Goal: Task Accomplishment & Management: Use online tool/utility

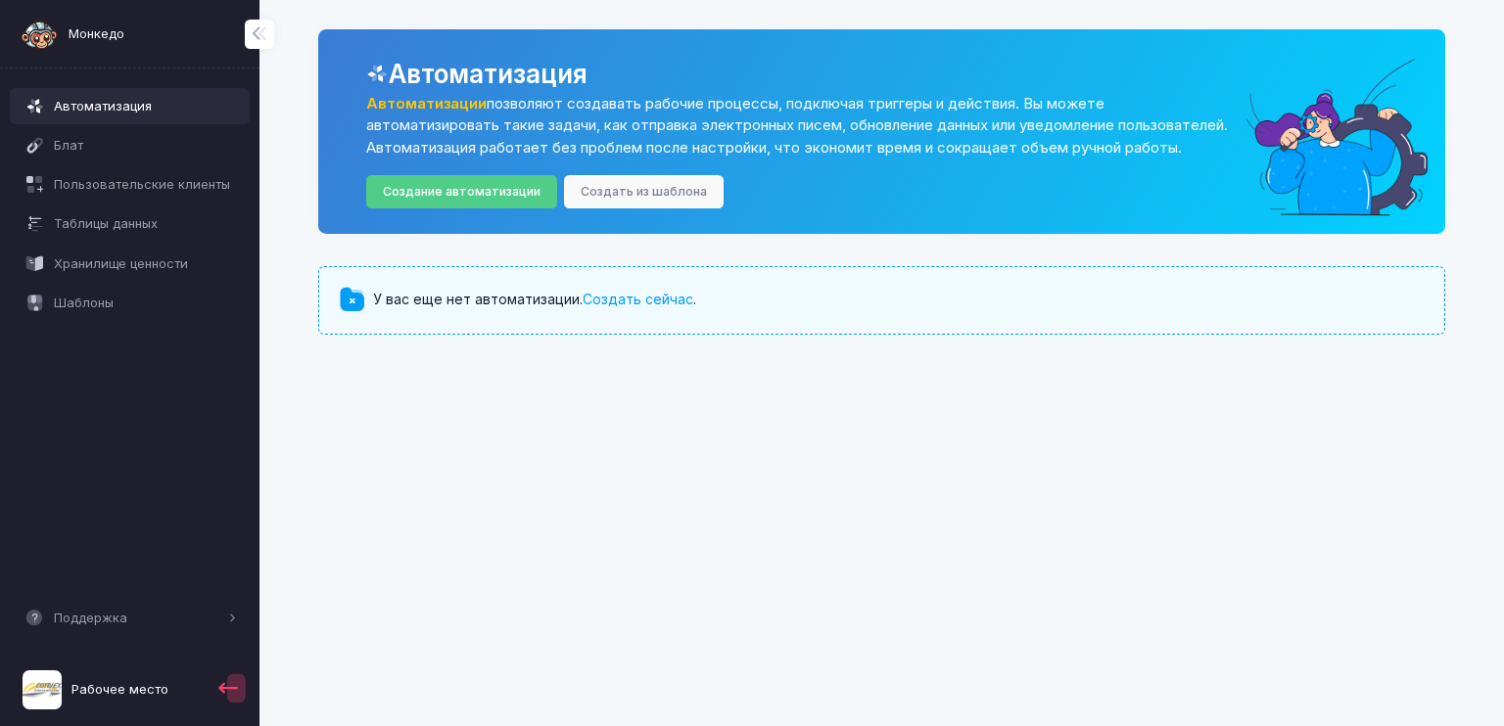
click at [101, 690] on span "Рабочее место" at bounding box center [119, 690] width 97 height 20
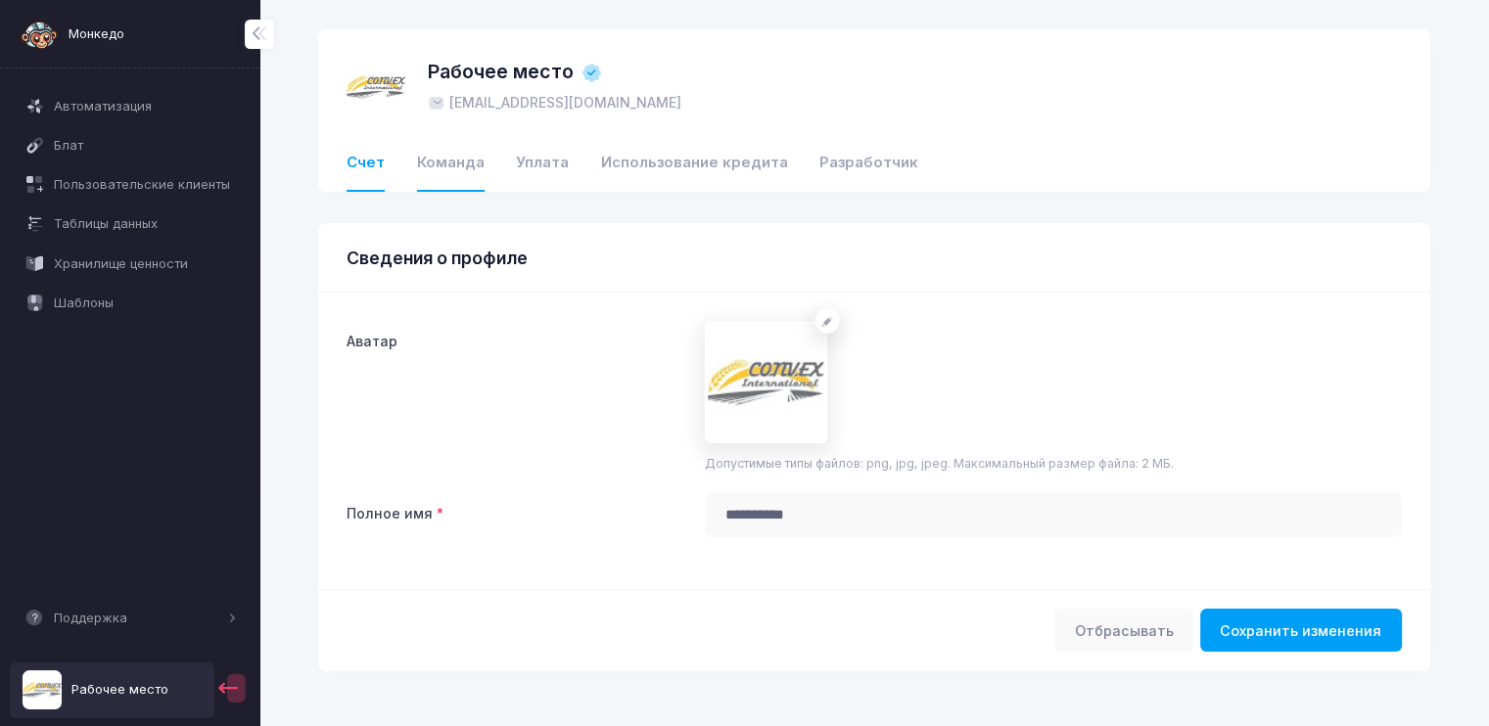
click at [426, 162] on link "Команда" at bounding box center [451, 164] width 68 height 56
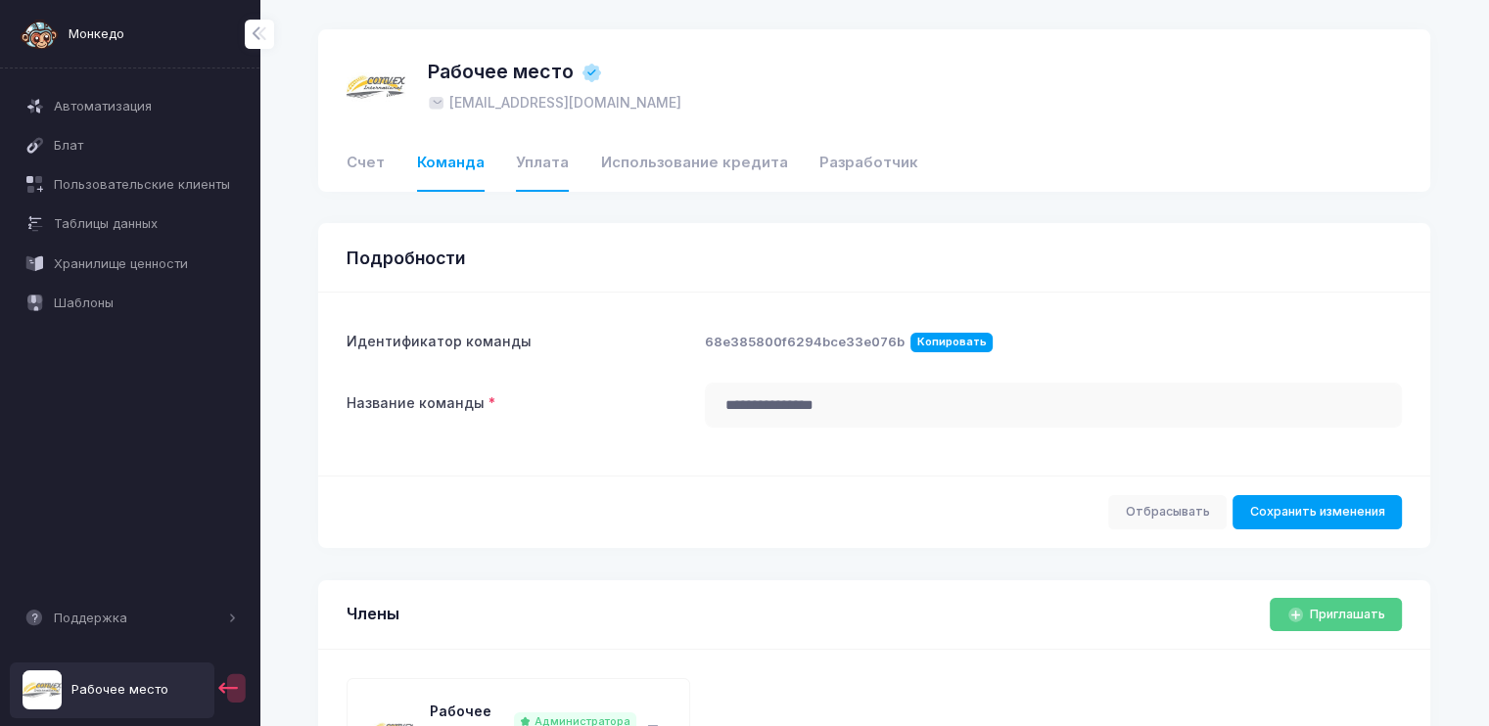
click at [537, 165] on link "Уплата" at bounding box center [542, 164] width 53 height 56
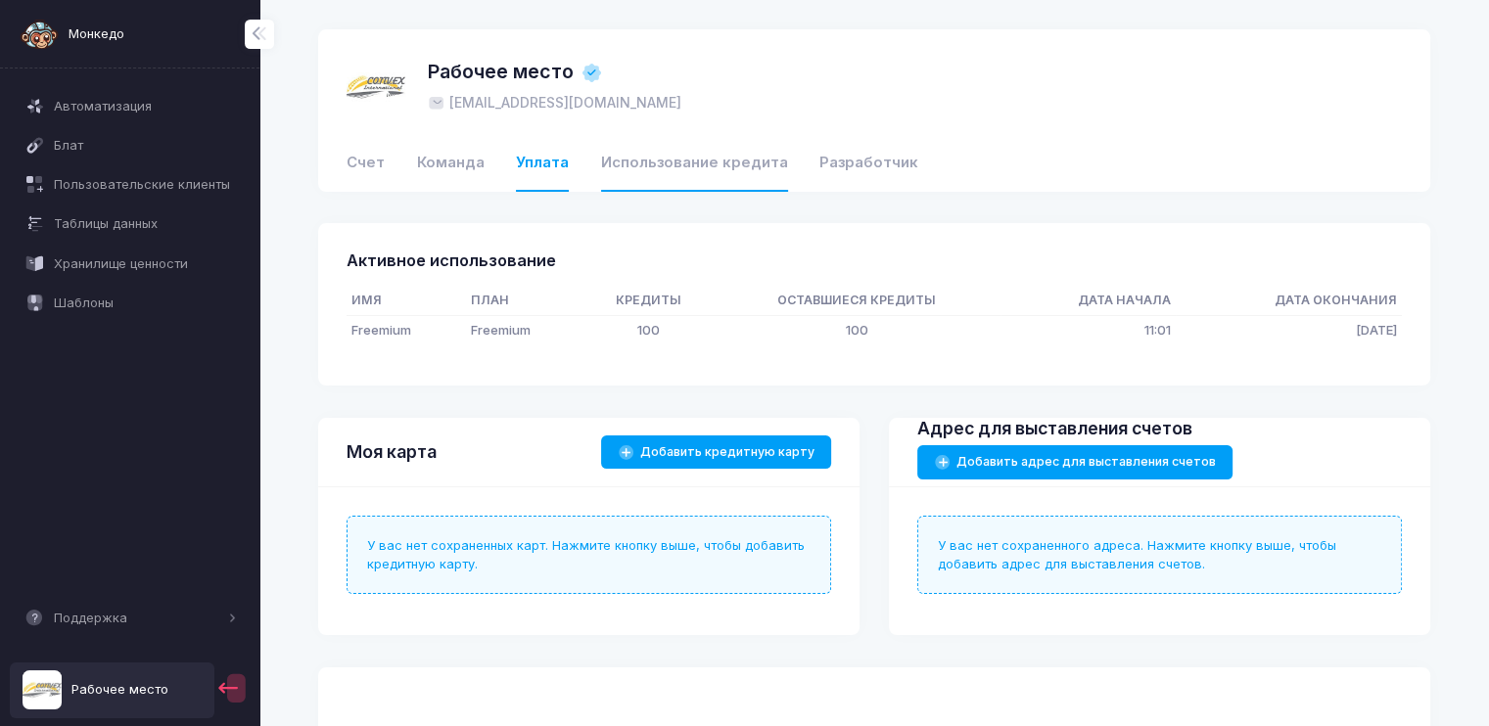
click at [660, 162] on link "Использование кредита" at bounding box center [694, 164] width 187 height 56
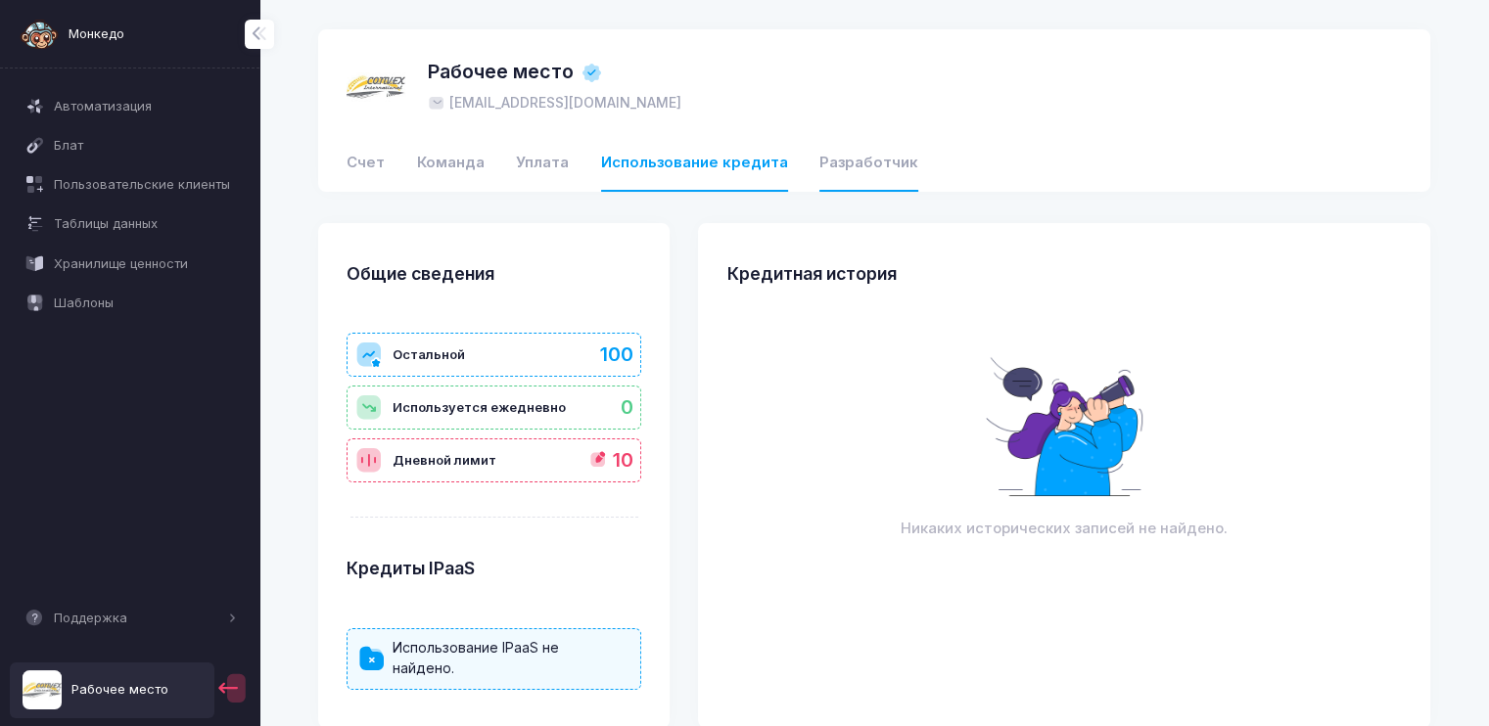
click at [861, 171] on link "Разработчик" at bounding box center [868, 164] width 99 height 56
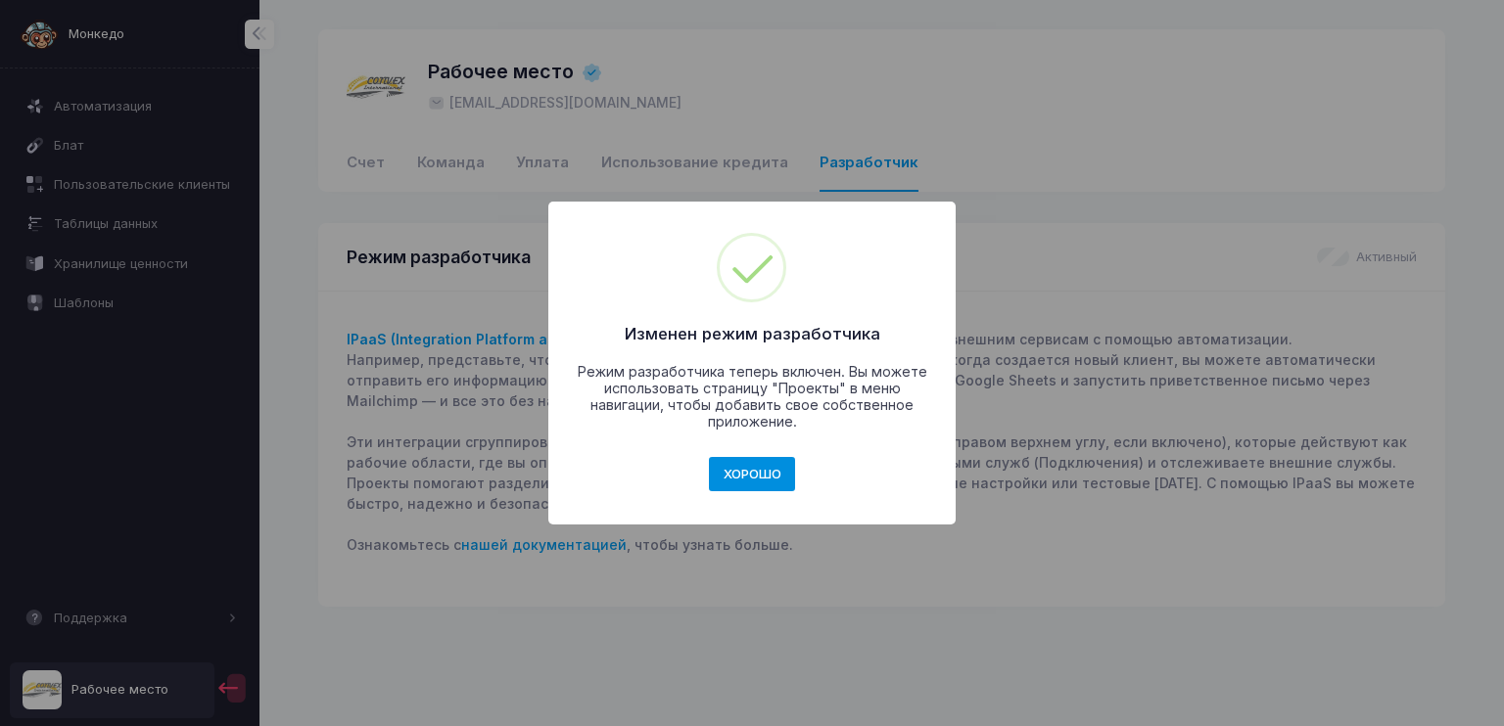
click at [775, 475] on button "ХОРОШО" at bounding box center [752, 474] width 86 height 35
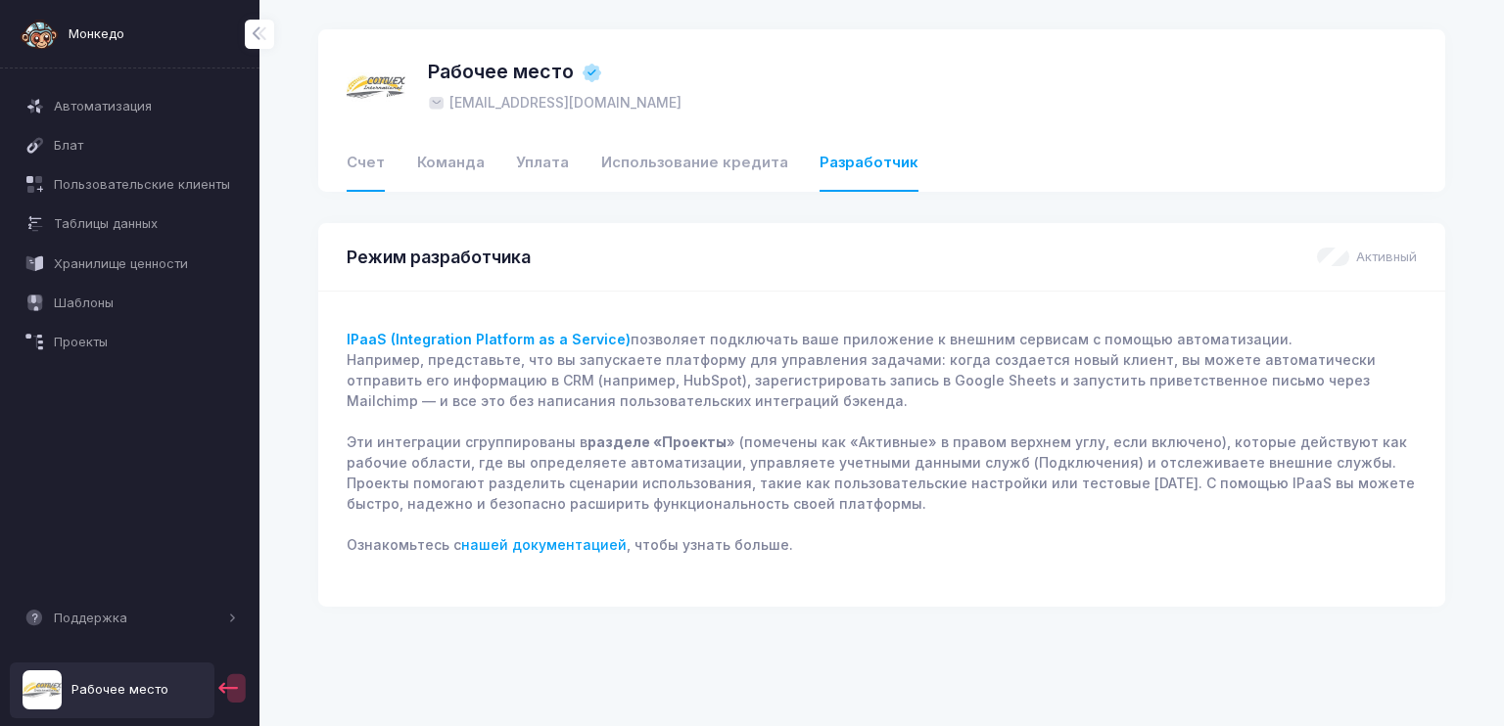
click at [358, 168] on link "Счет" at bounding box center [366, 164] width 38 height 56
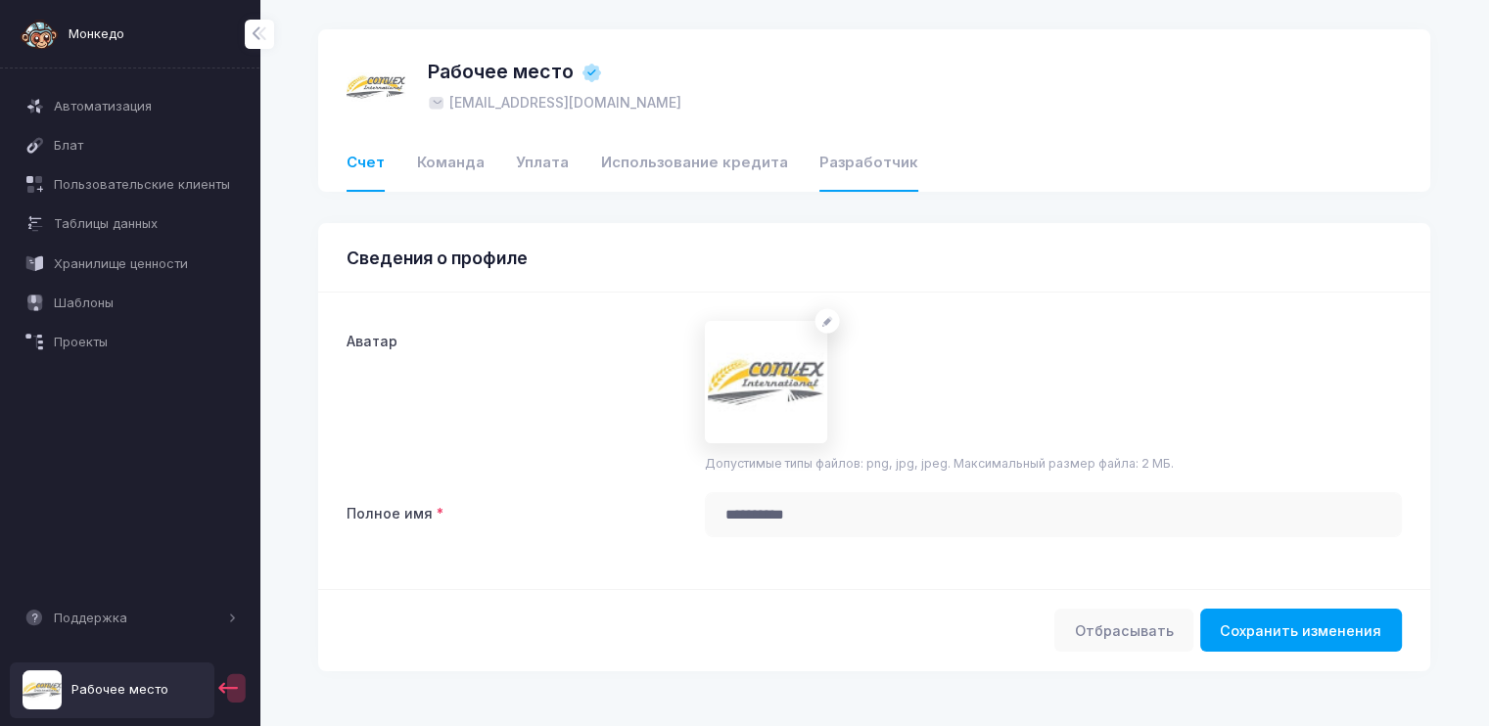
click at [840, 165] on link "Разработчик" at bounding box center [868, 164] width 99 height 56
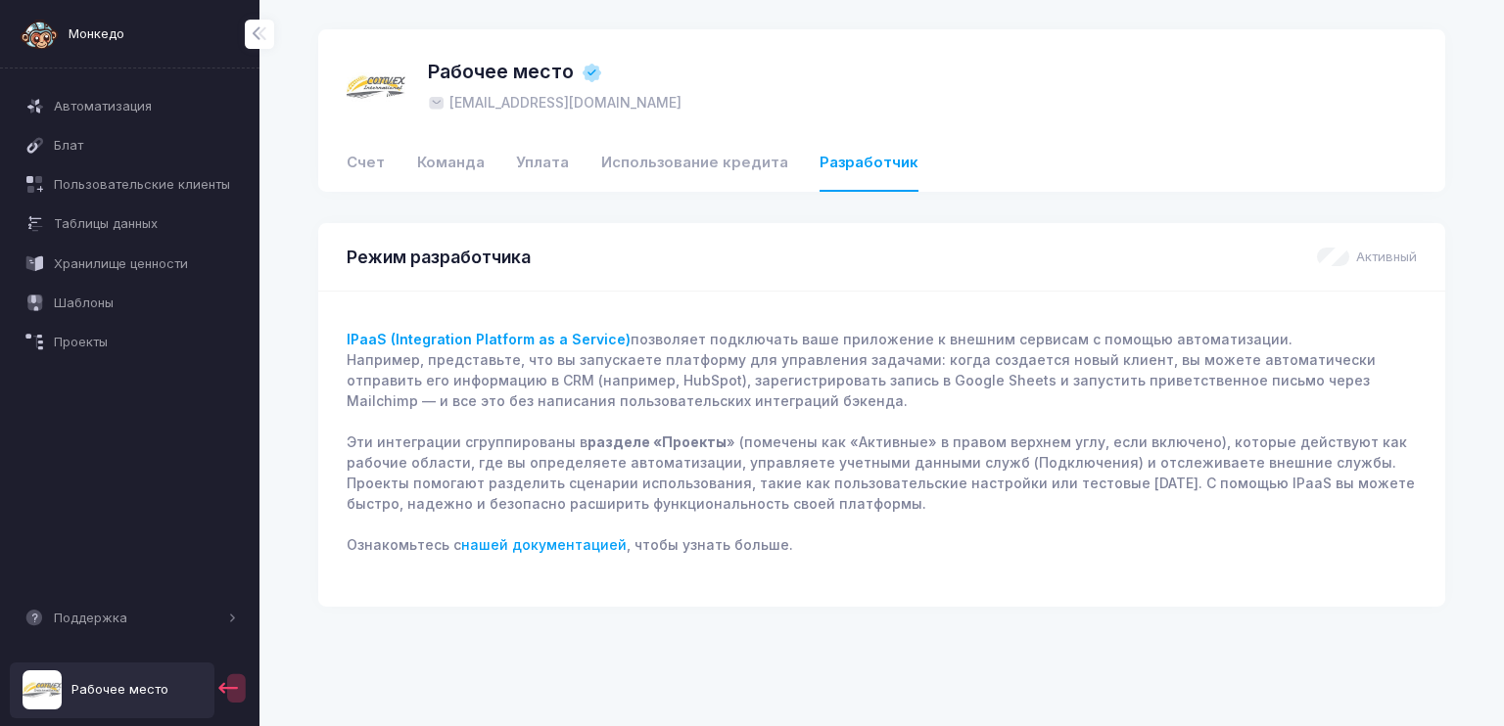
click at [343, 158] on div "Рабочее место convexintl@yahoo.com Счет Команда Уплата Использование кредита Ра…" at bounding box center [881, 110] width 1127 height 162
click at [352, 160] on link "Счет" at bounding box center [366, 164] width 38 height 56
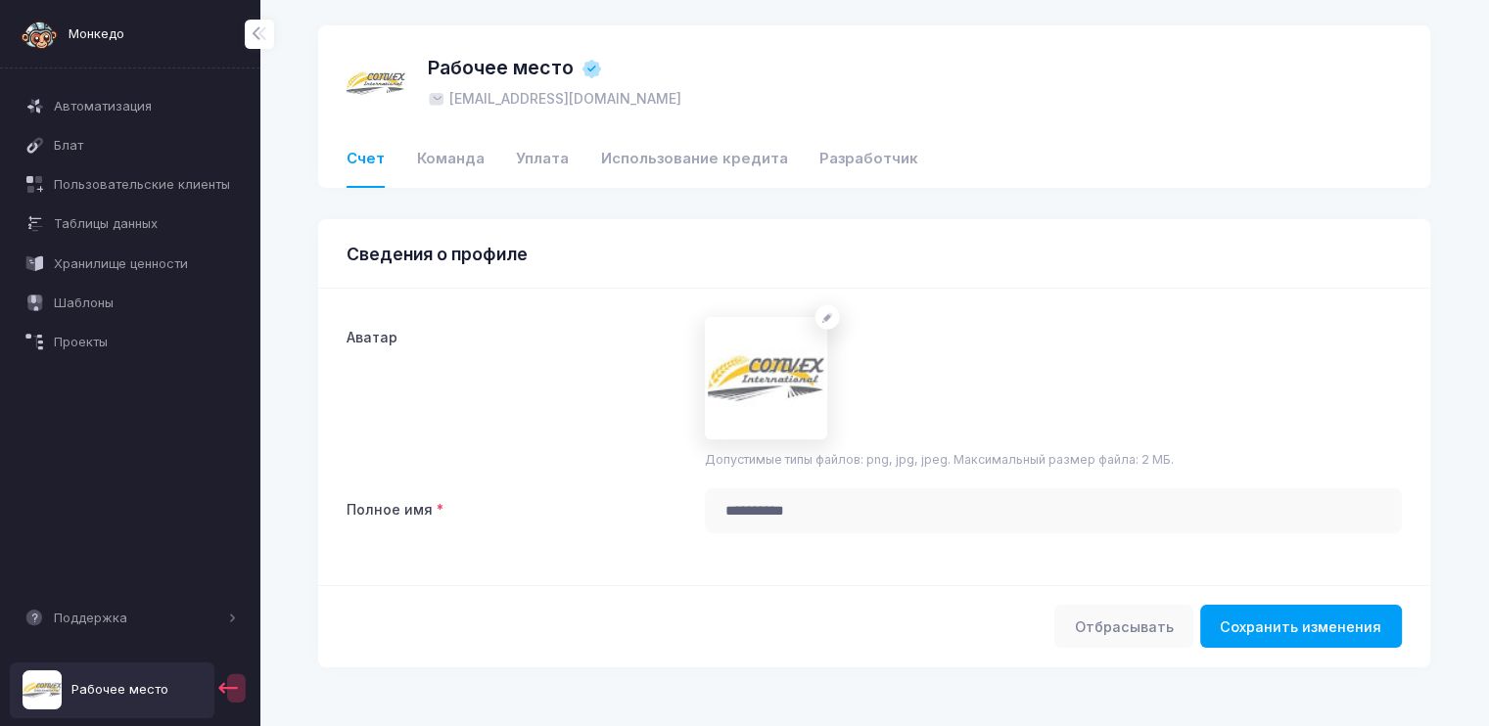
scroll to position [4, 0]
click at [109, 108] on span "Автоматизация" at bounding box center [145, 107] width 183 height 20
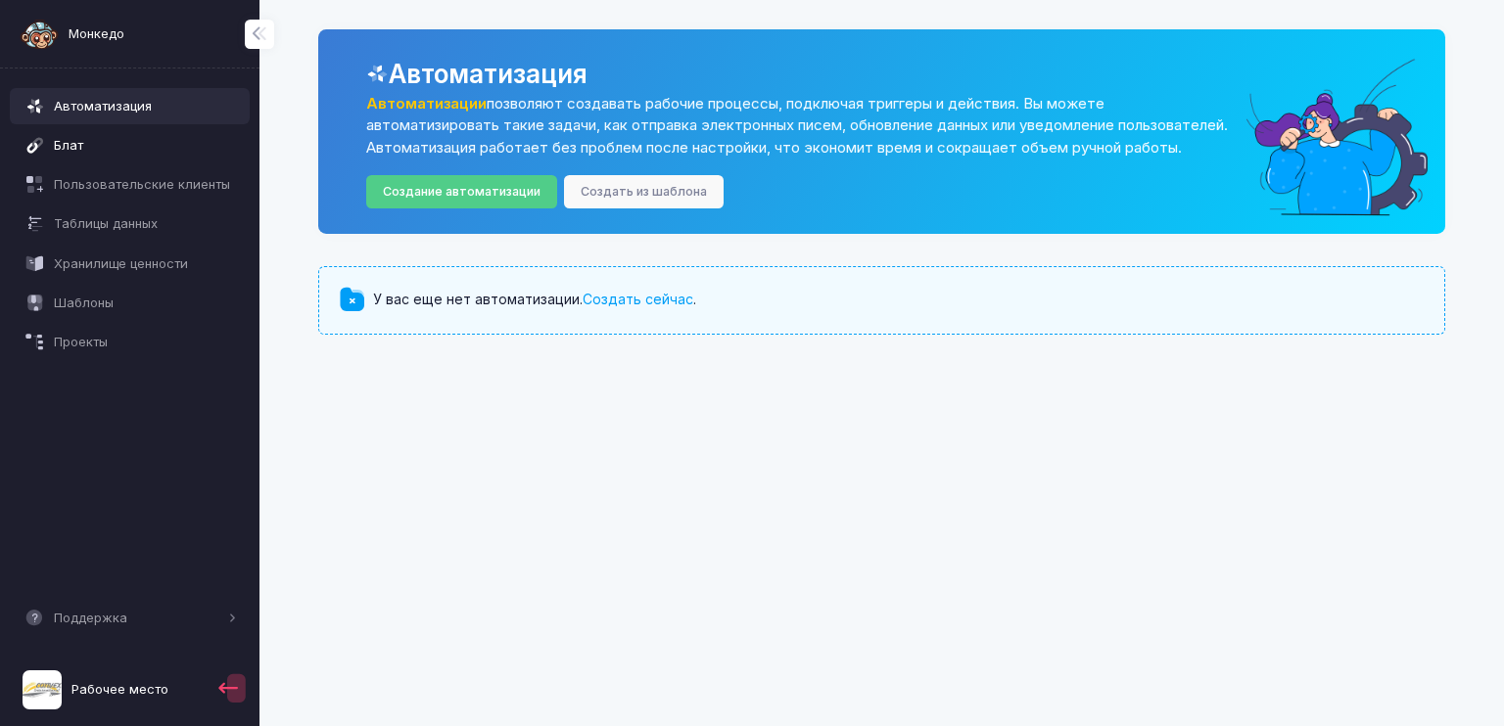
click at [85, 139] on span "Блат" at bounding box center [145, 146] width 183 height 20
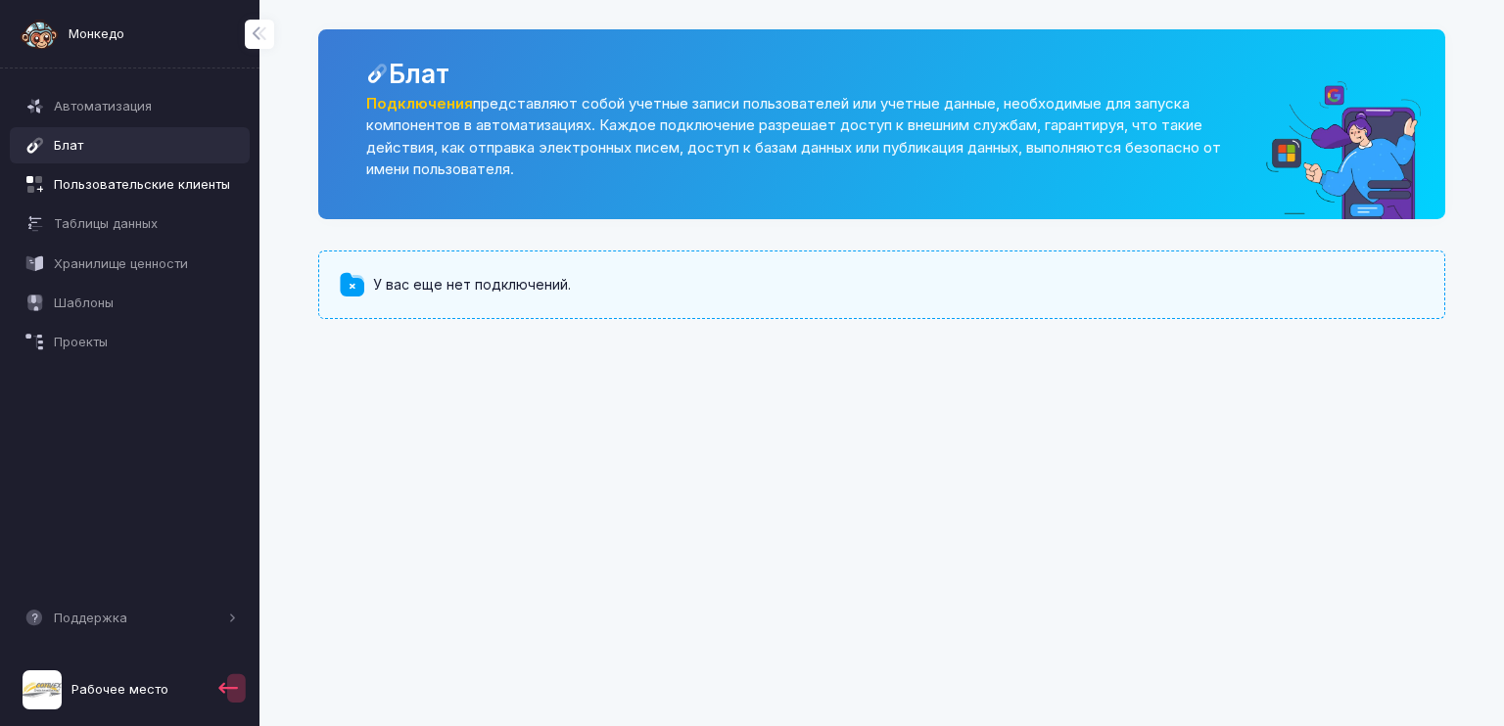
click at [124, 192] on span "Пользовательские клиенты" at bounding box center [145, 185] width 183 height 20
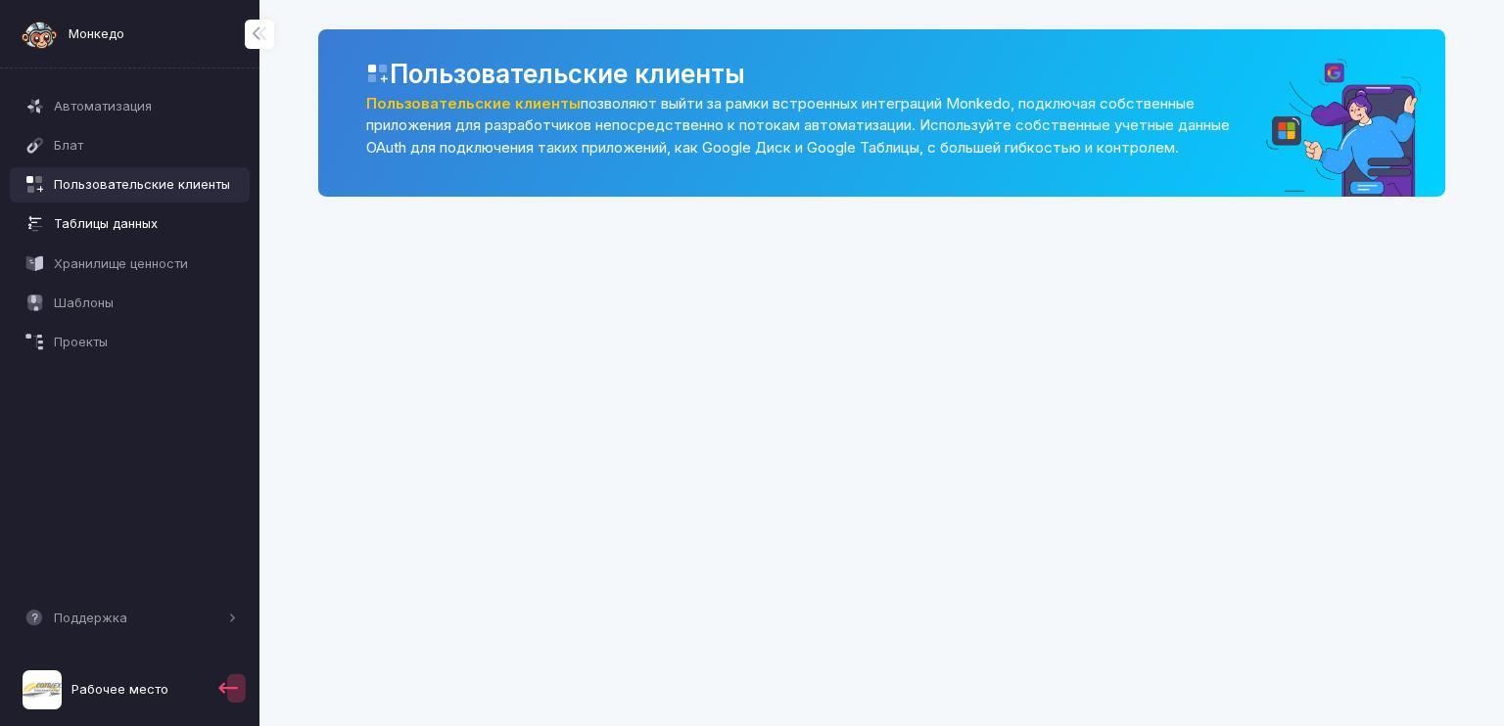
click at [59, 221] on span "Таблицы данных" at bounding box center [145, 224] width 183 height 20
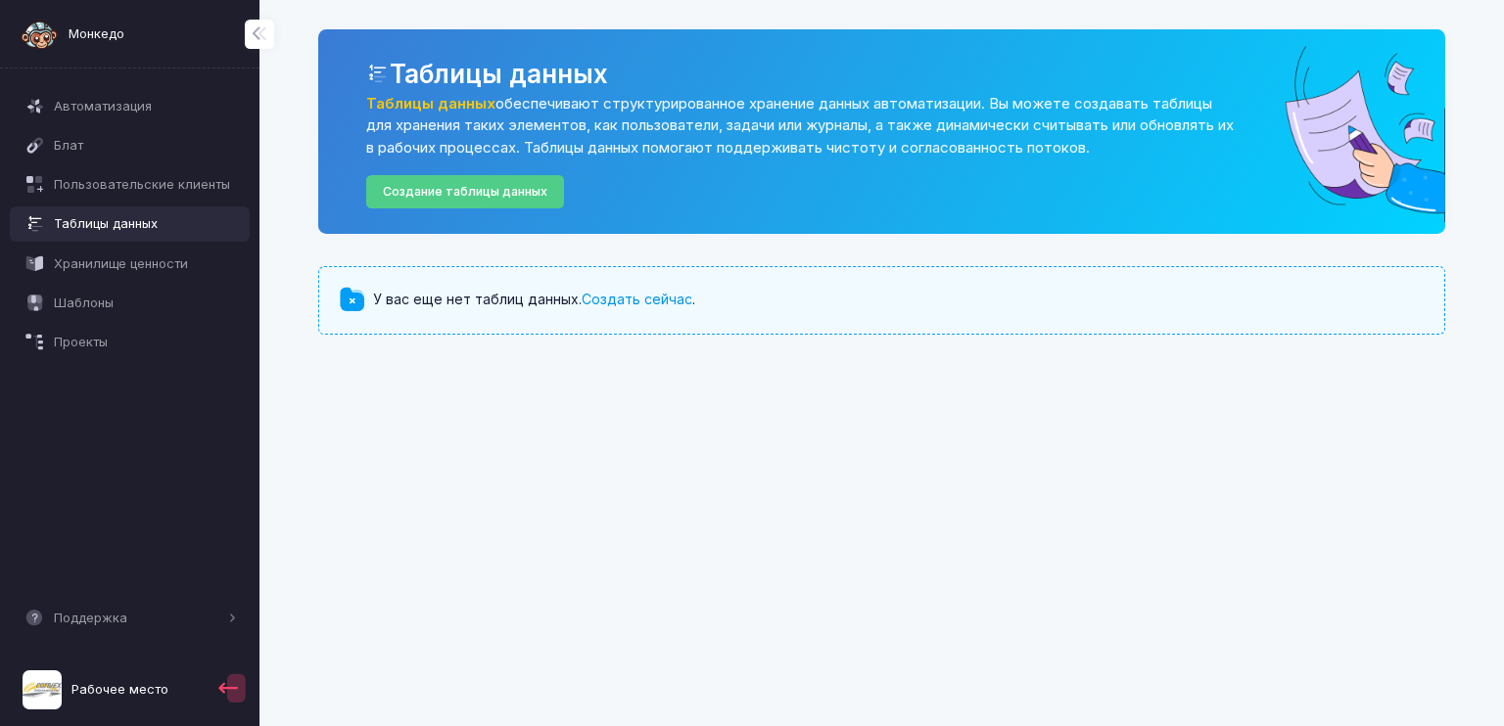
click at [642, 298] on link "Создать сейчас" at bounding box center [636, 299] width 111 height 17
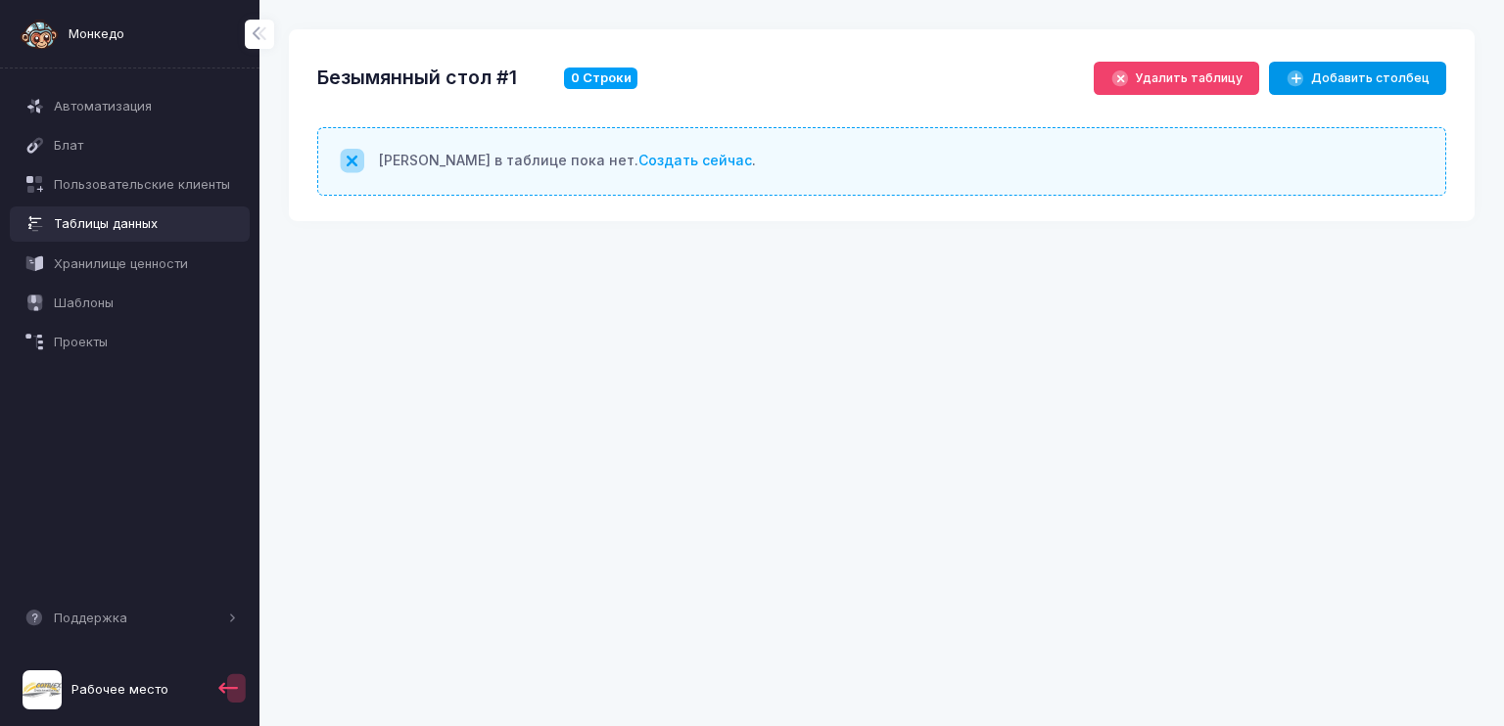
click at [1390, 75] on font "Добавить столбец" at bounding box center [1370, 77] width 118 height 15
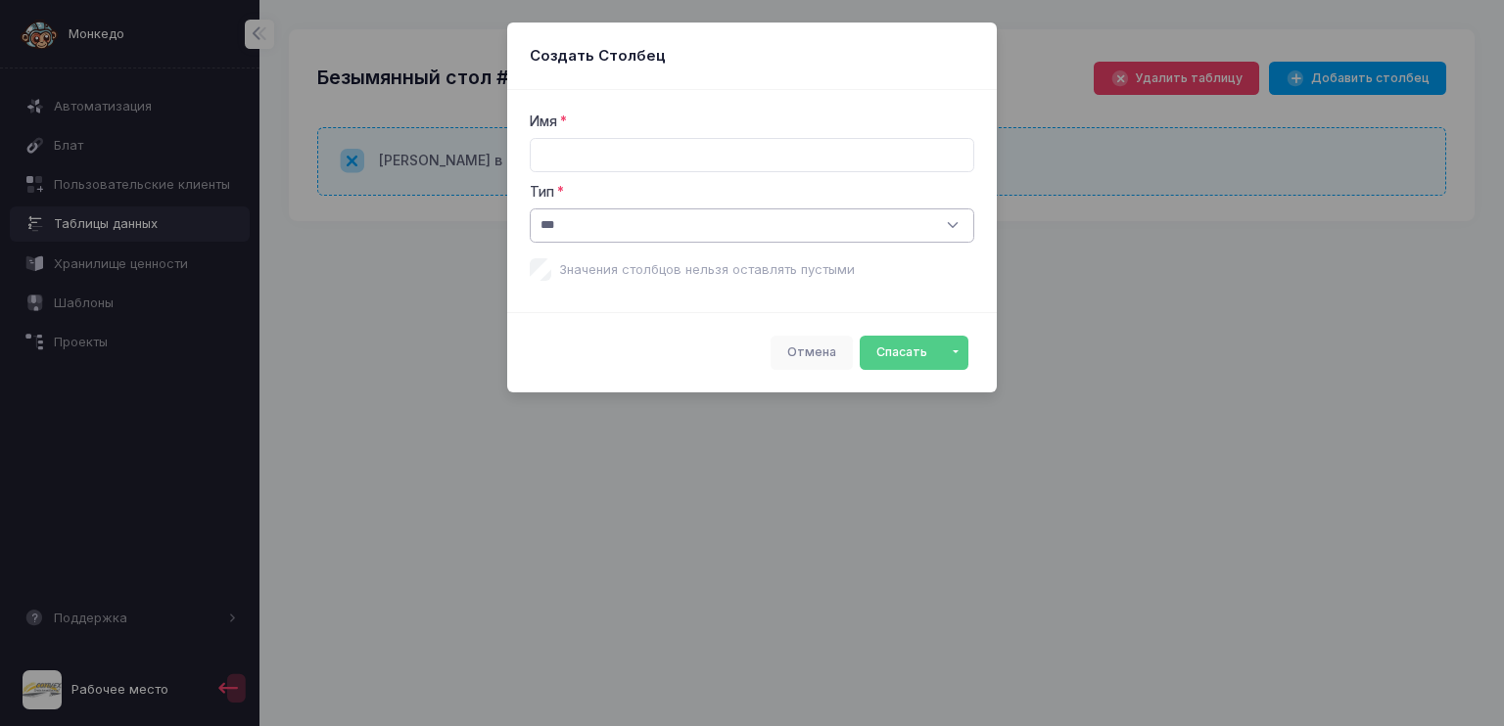
click at [953, 219] on select "*** ***** ****** **** ***** **** ******** ****** ****" at bounding box center [752, 226] width 445 height 34
select select "****"
click at [530, 209] on select "*** ***** ****** **** ***** **** ******** ****** ****" at bounding box center [752, 226] width 445 height 34
click at [574, 164] on input "text" at bounding box center [752, 155] width 445 height 34
type input "****"
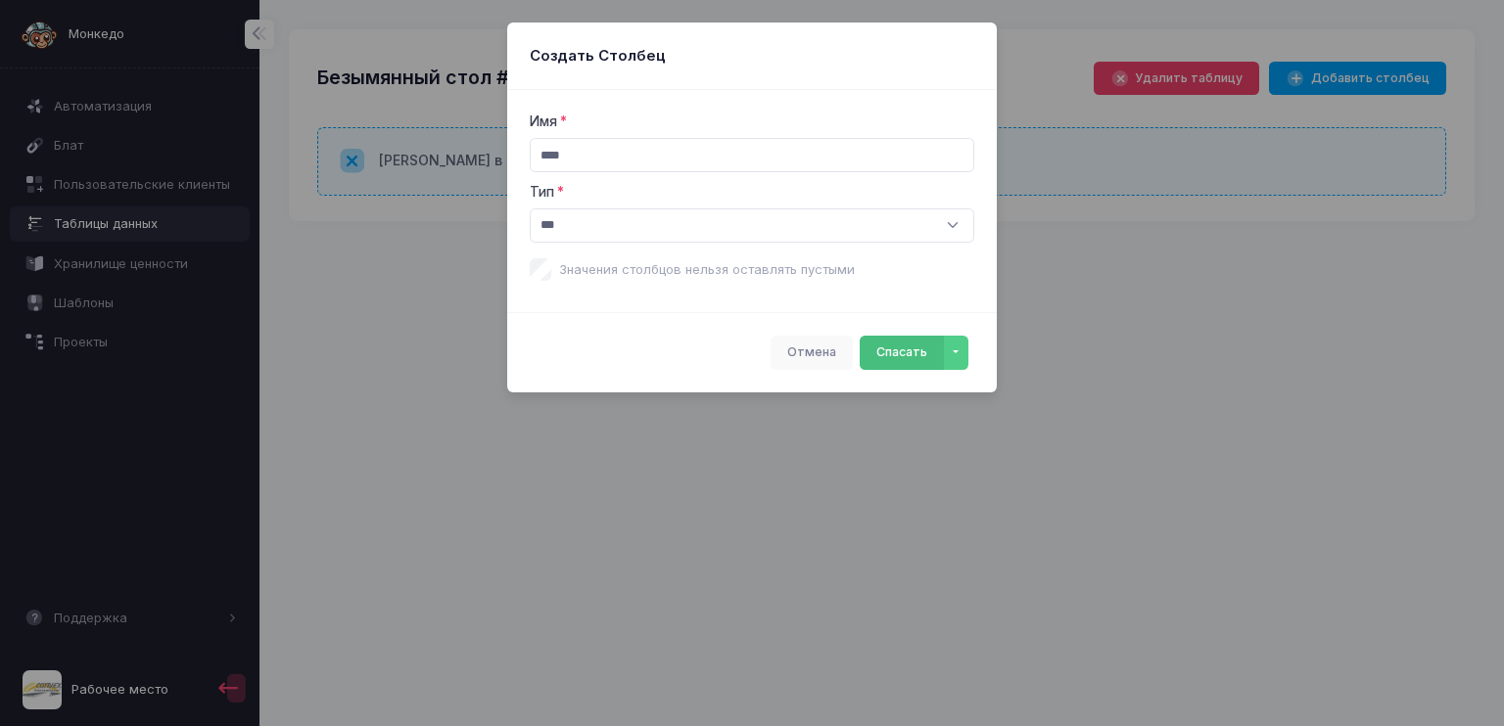
click at [897, 349] on button "Спасать" at bounding box center [901, 353] width 85 height 34
click at [901, 353] on button "Спасать" at bounding box center [901, 353] width 85 height 34
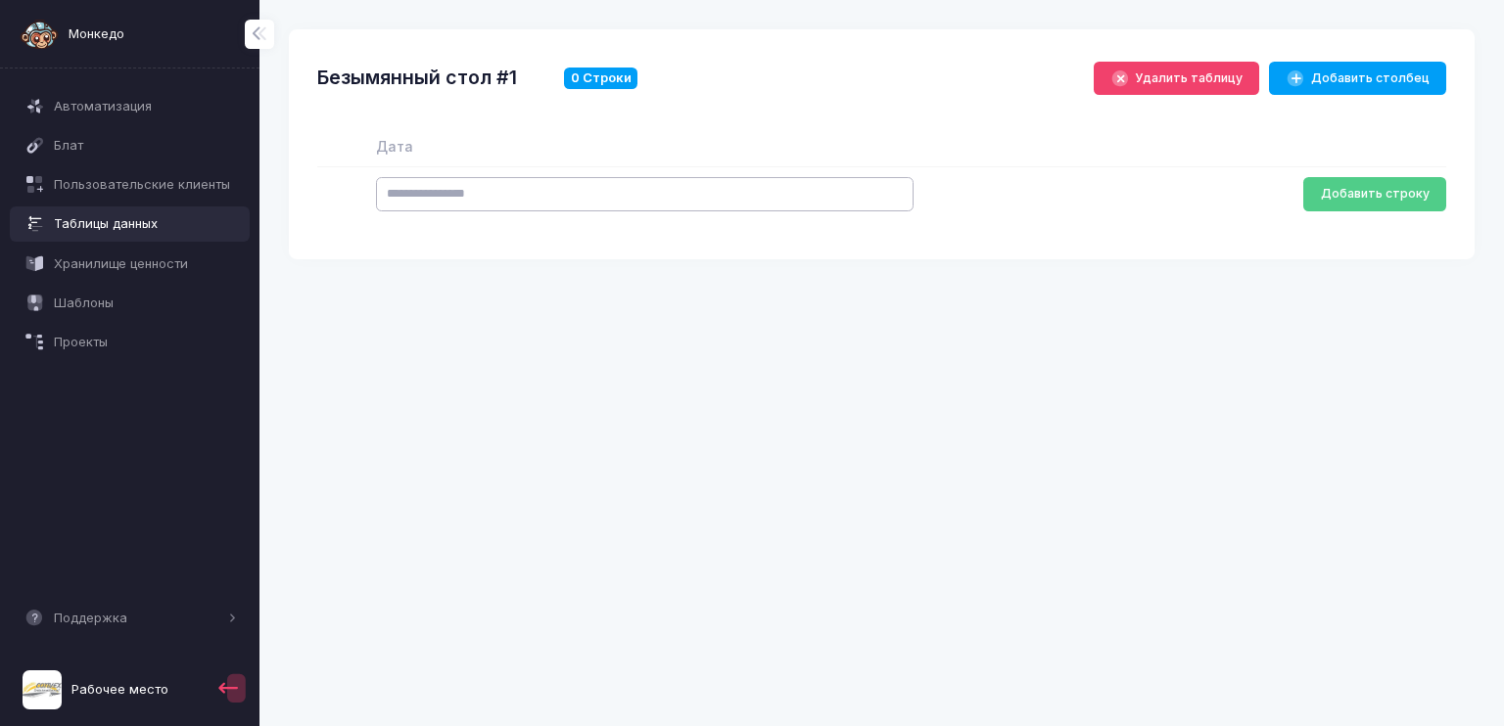
click at [445, 192] on input "number" at bounding box center [644, 194] width 537 height 34
type input "*"
click at [1250, 215] on td "Добавить строку" at bounding box center [1183, 194] width 523 height 54
click at [1386, 197] on button "Добавить строку" at bounding box center [1374, 194] width 143 height 34
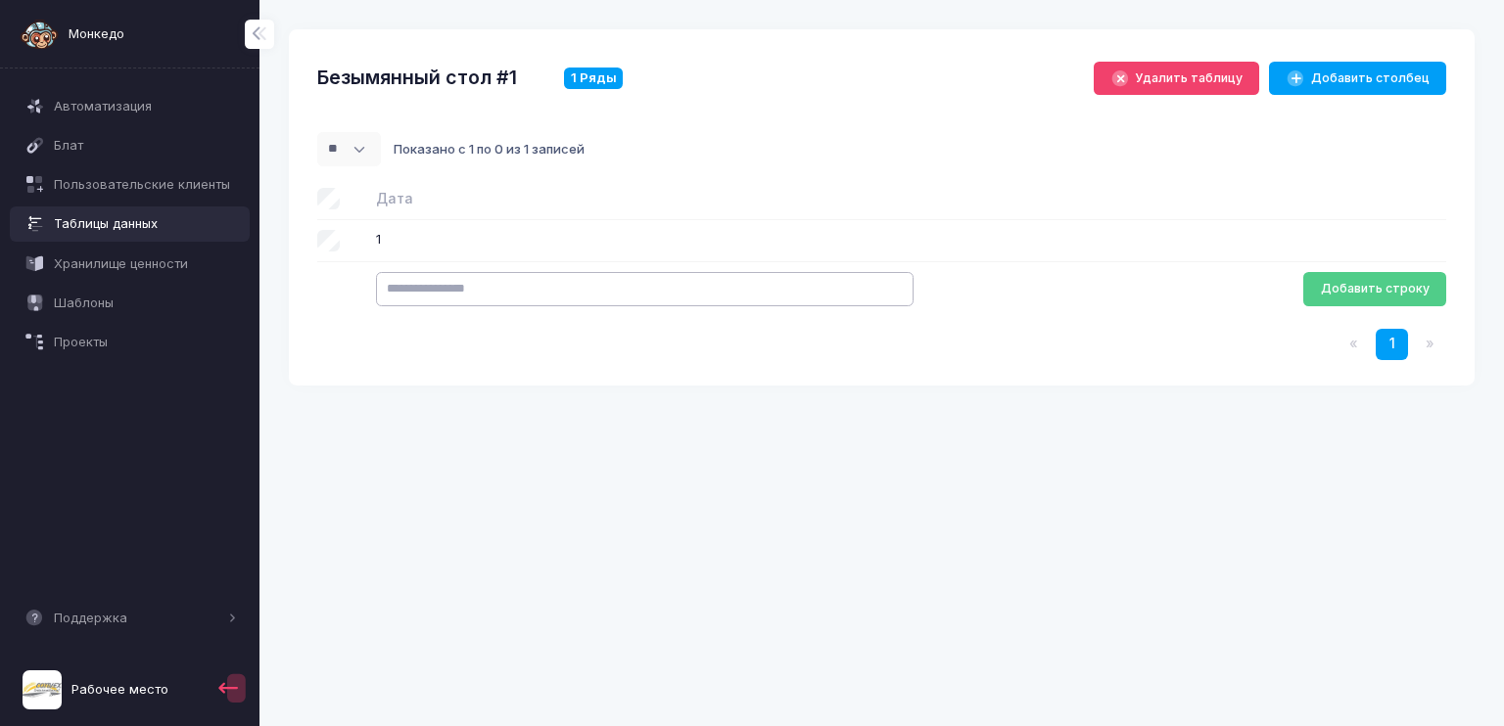
click at [470, 284] on input "number" at bounding box center [644, 289] width 537 height 34
type input "*"
click at [1388, 283] on button "Добавить строку" at bounding box center [1374, 289] width 143 height 34
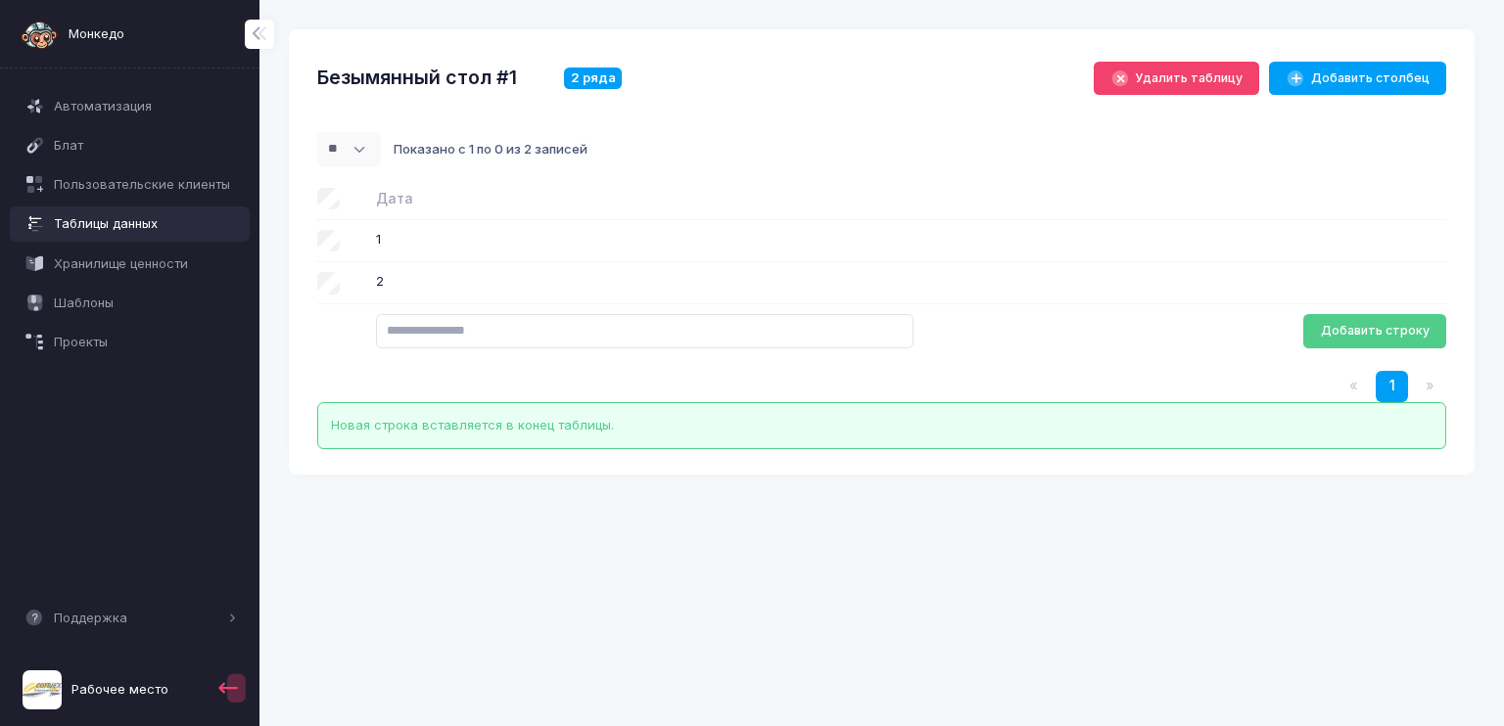
click at [818, 84] on div "Безымянный стол #1 2 ряда" at bounding box center [692, 79] width 751 height 34
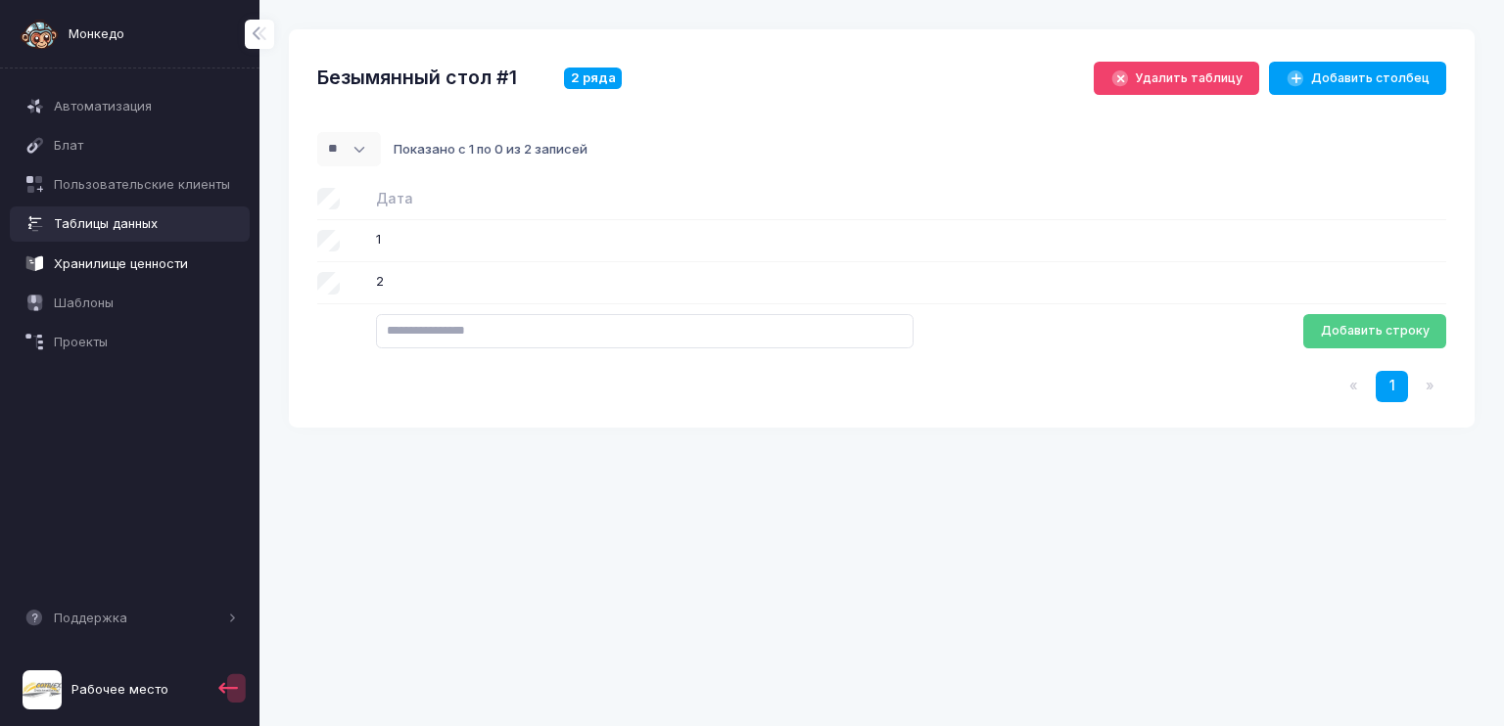
click at [122, 255] on span "Хранилище ценности" at bounding box center [145, 265] width 183 height 20
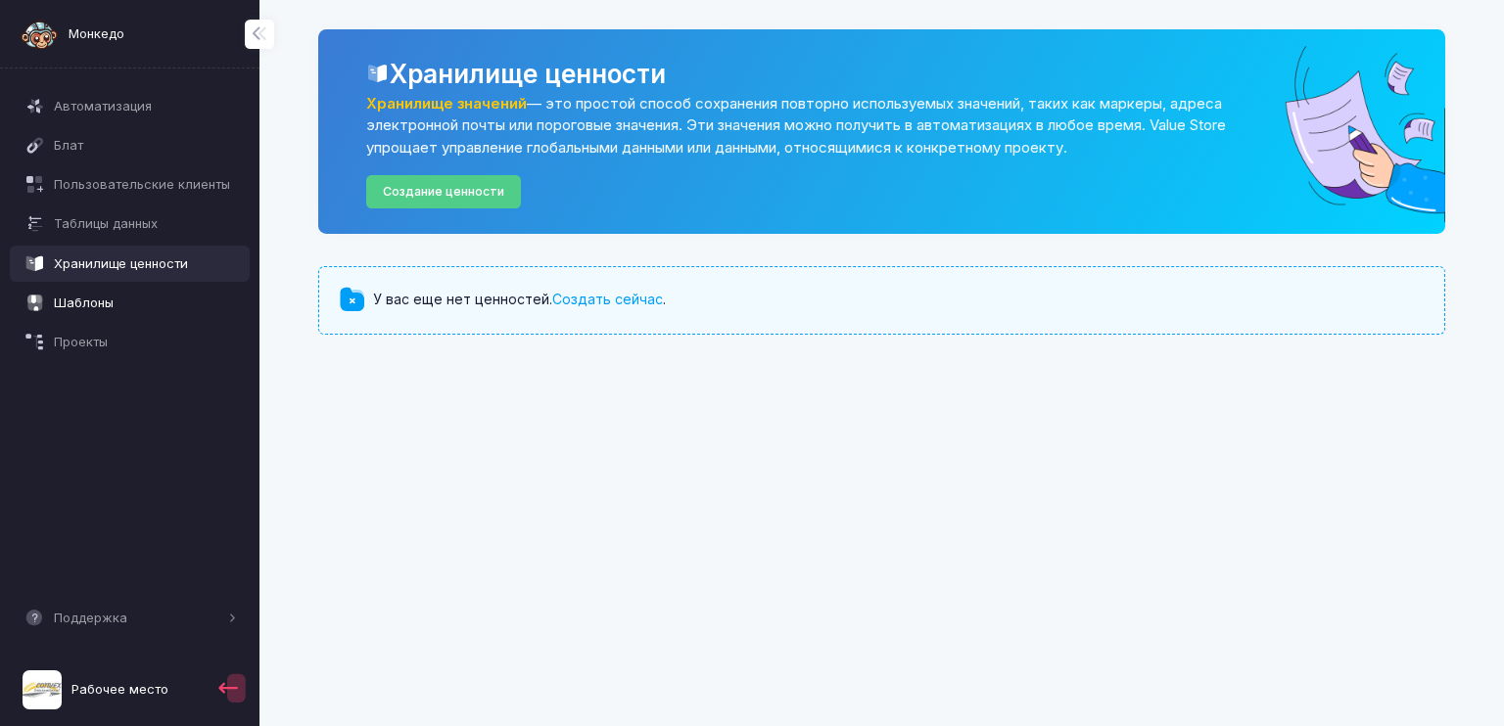
click at [101, 297] on span "Шаблоны" at bounding box center [145, 304] width 183 height 20
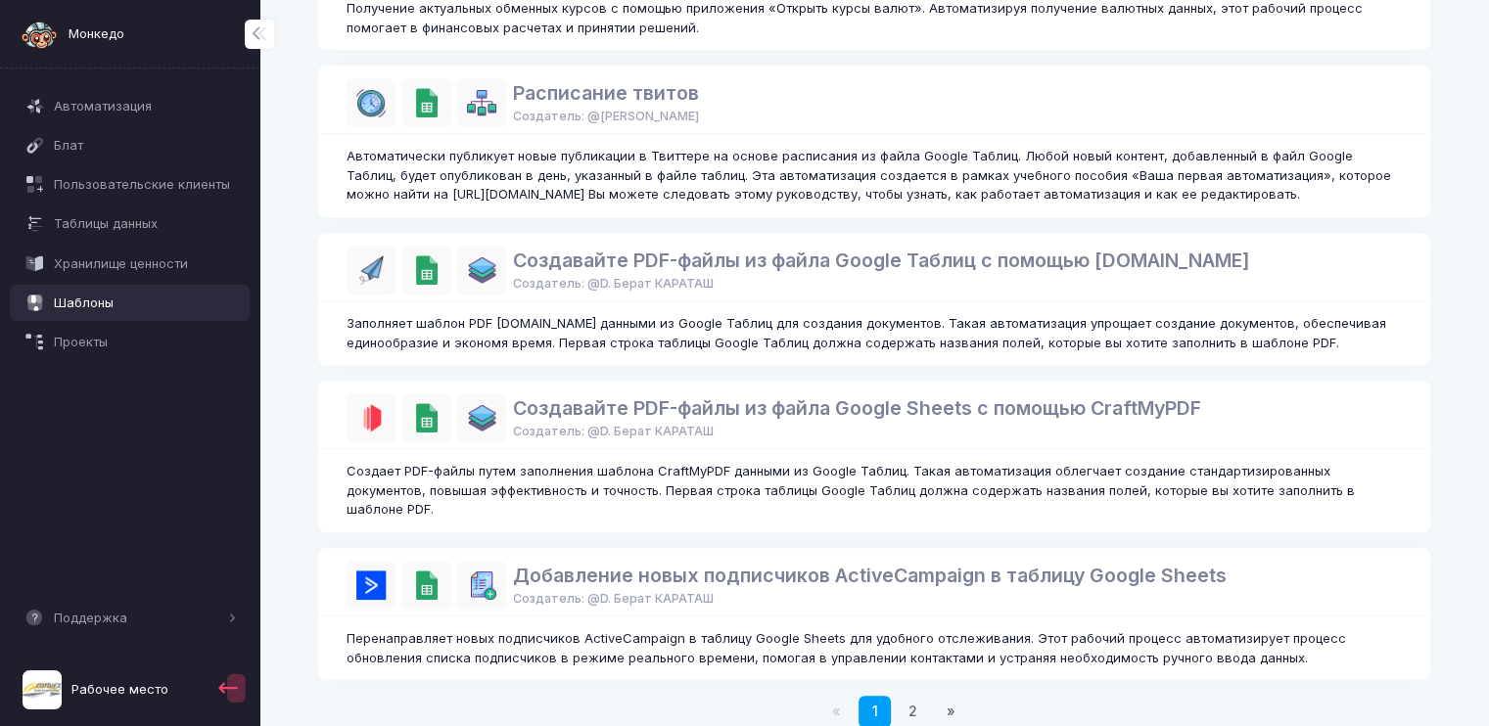
scroll to position [1171, 0]
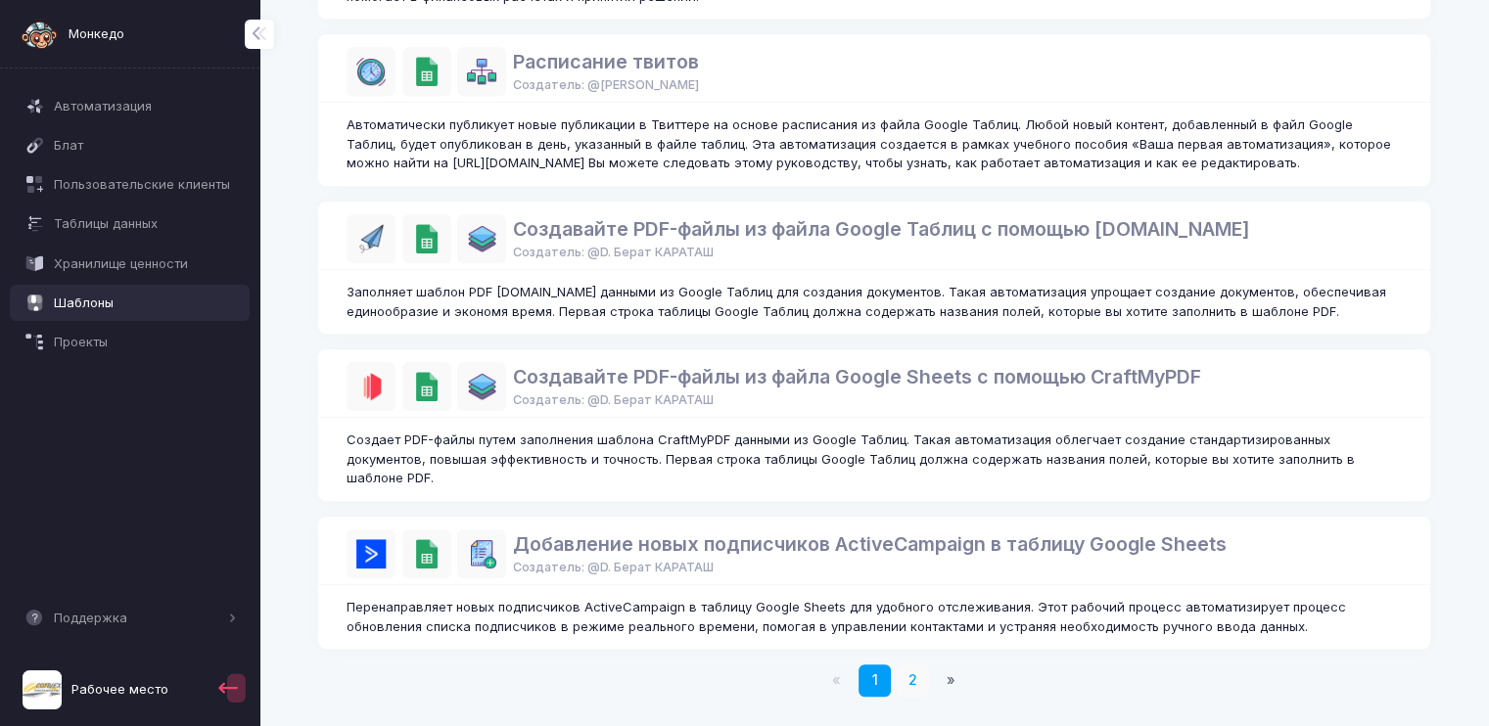
click at [906, 680] on link "2" at bounding box center [913, 681] width 32 height 32
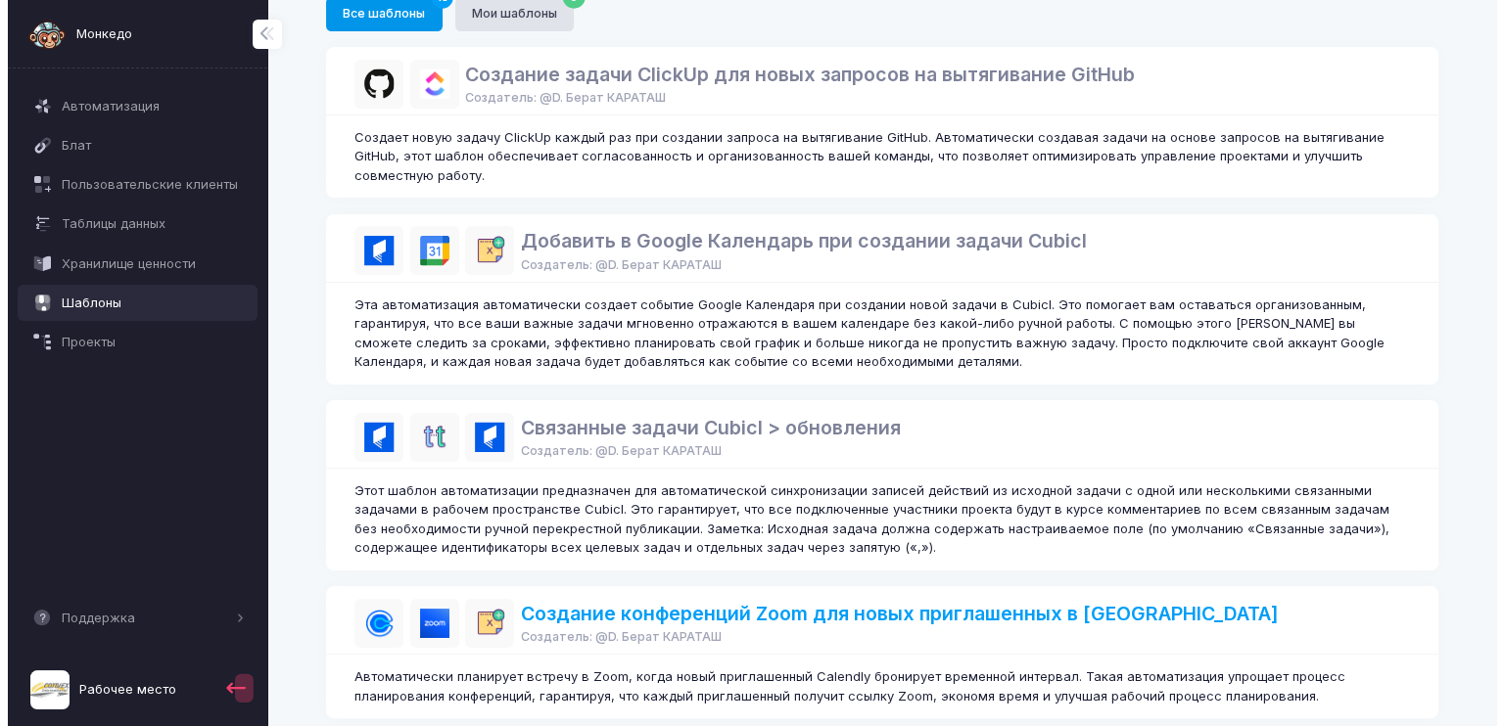
scroll to position [0, 0]
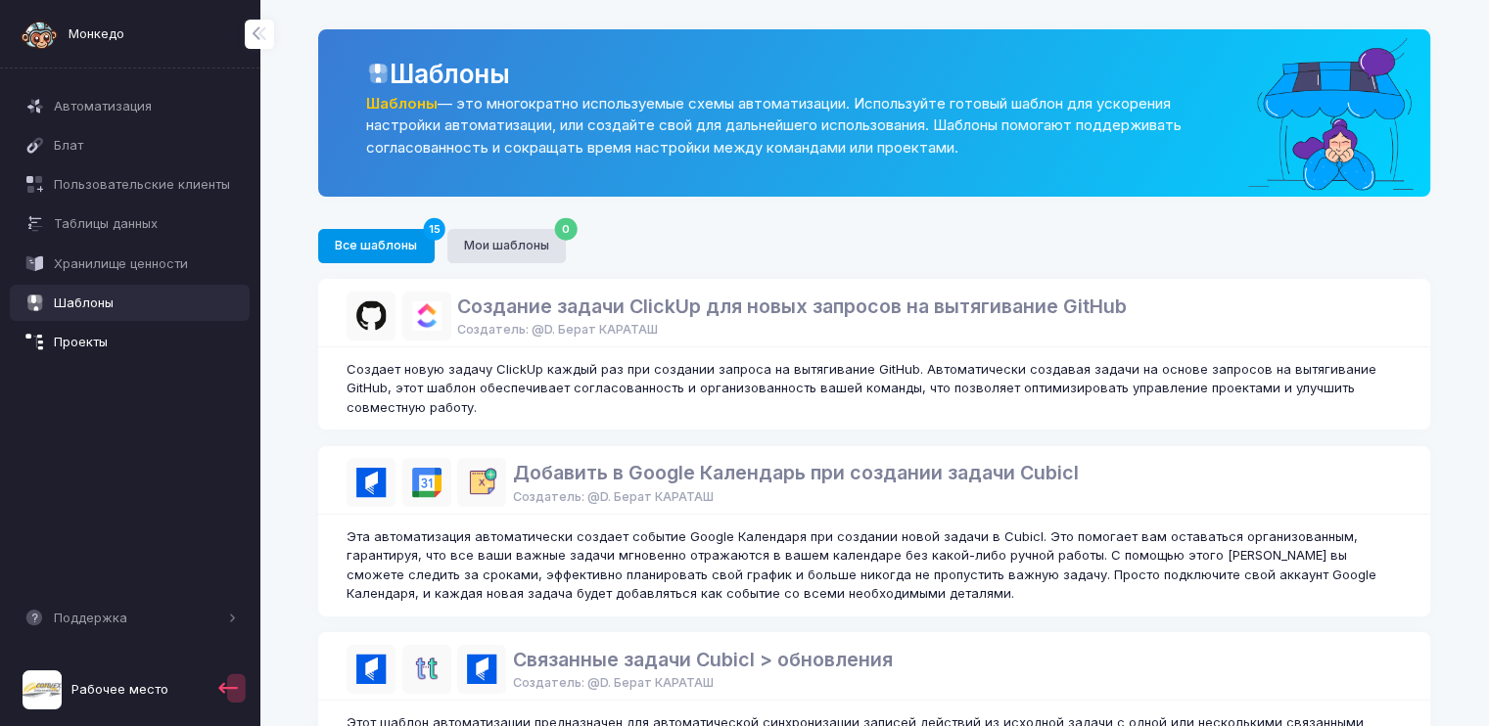
click at [116, 341] on span "Проекты" at bounding box center [145, 343] width 183 height 20
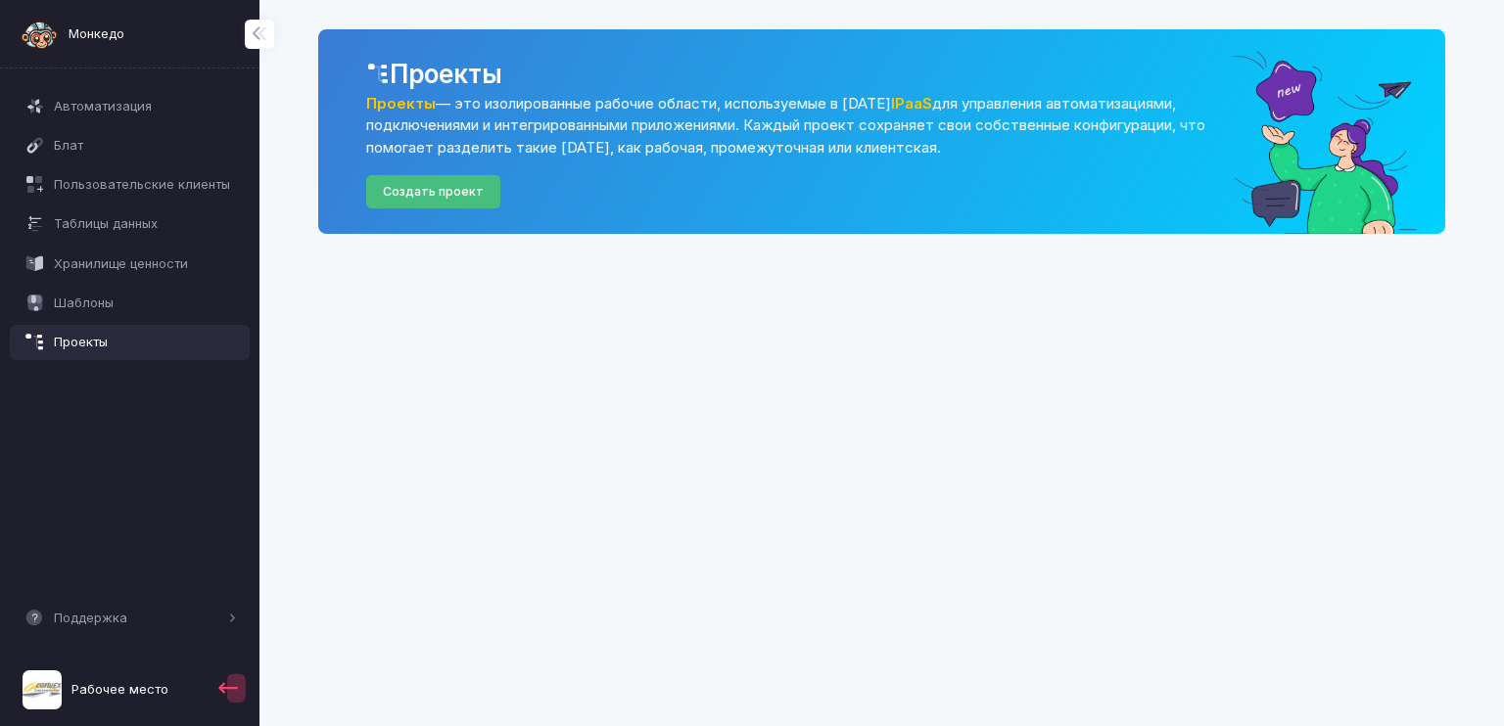
click at [427, 186] on link "Создать проект" at bounding box center [433, 192] width 135 height 34
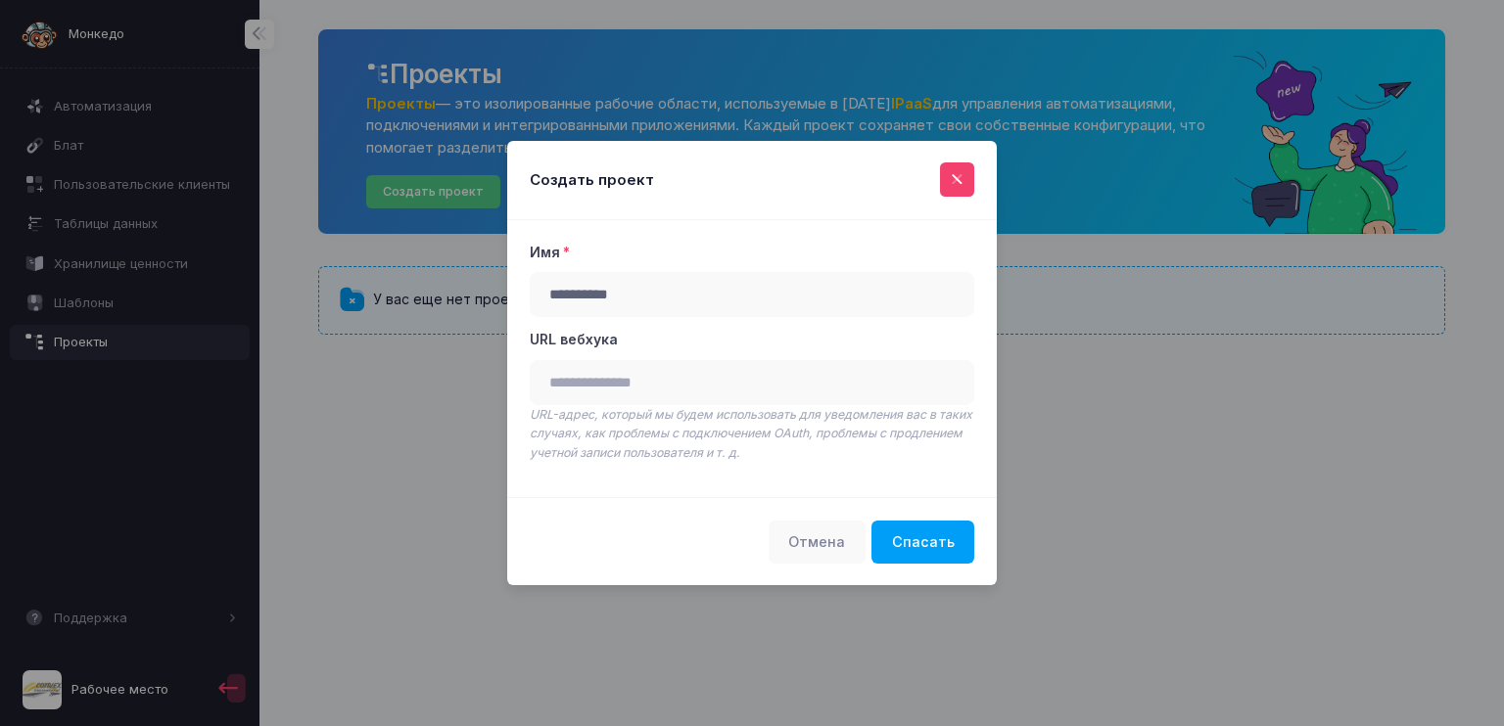
click at [968, 179] on span at bounding box center [968, 179] width 0 height 23
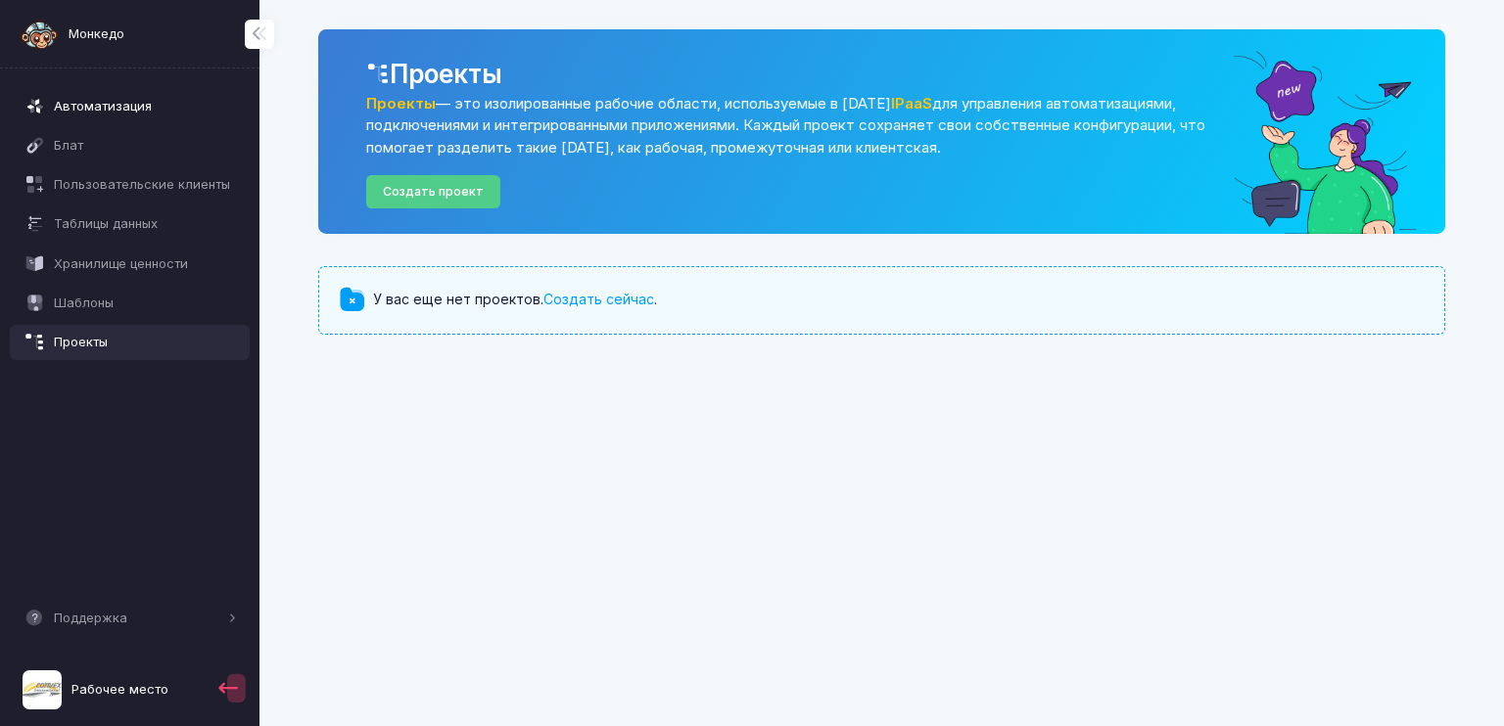
click at [106, 106] on span "Автоматизация" at bounding box center [145, 107] width 183 height 20
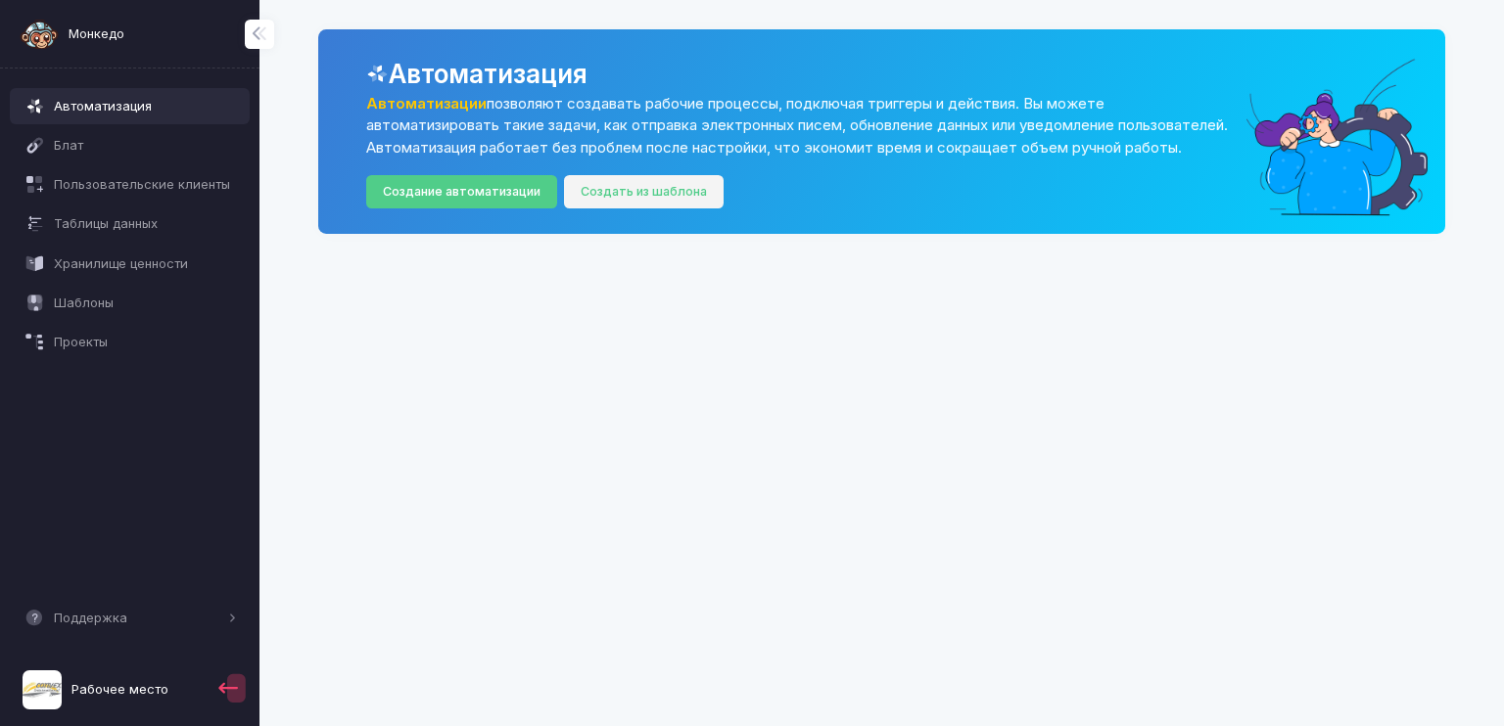
click at [683, 209] on link "Создать из шаблона" at bounding box center [644, 192] width 161 height 34
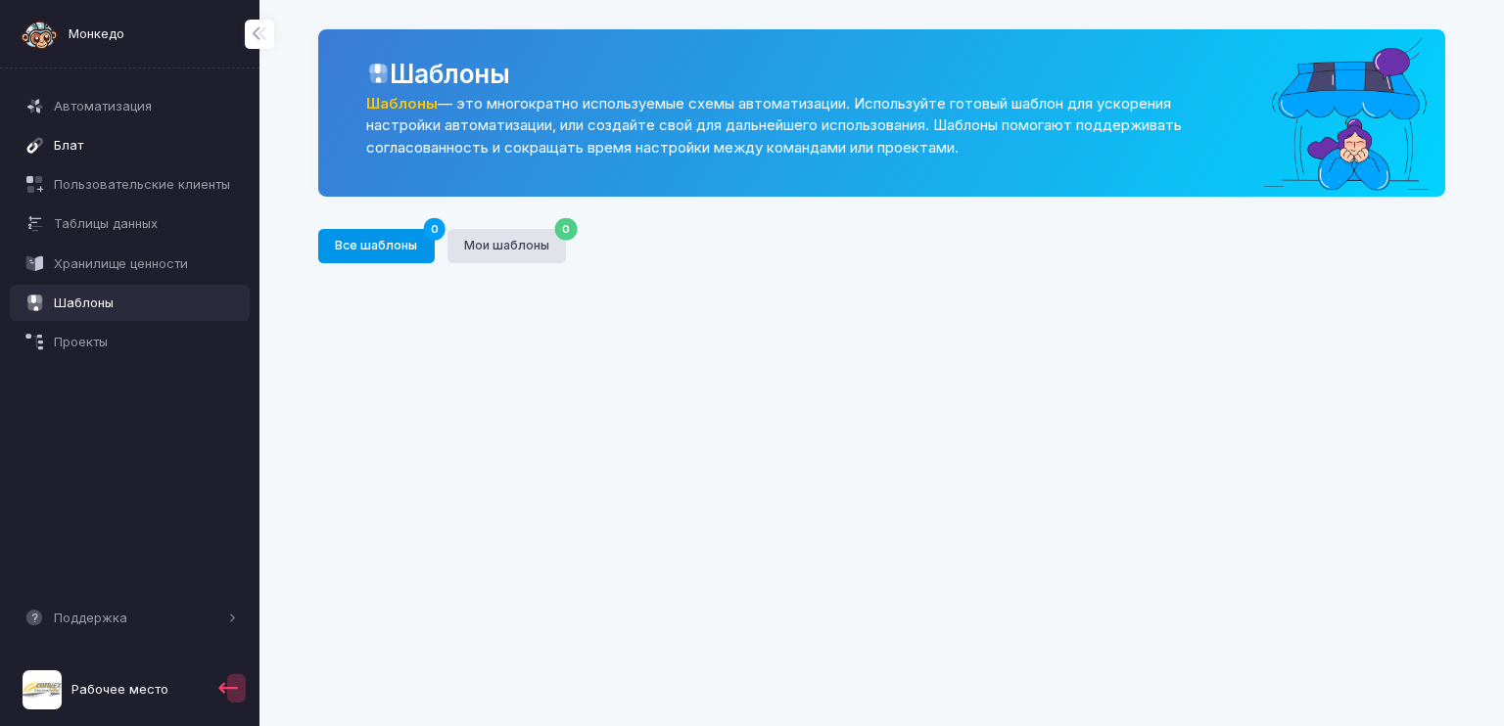
click at [52, 140] on link "Блат" at bounding box center [130, 144] width 241 height 35
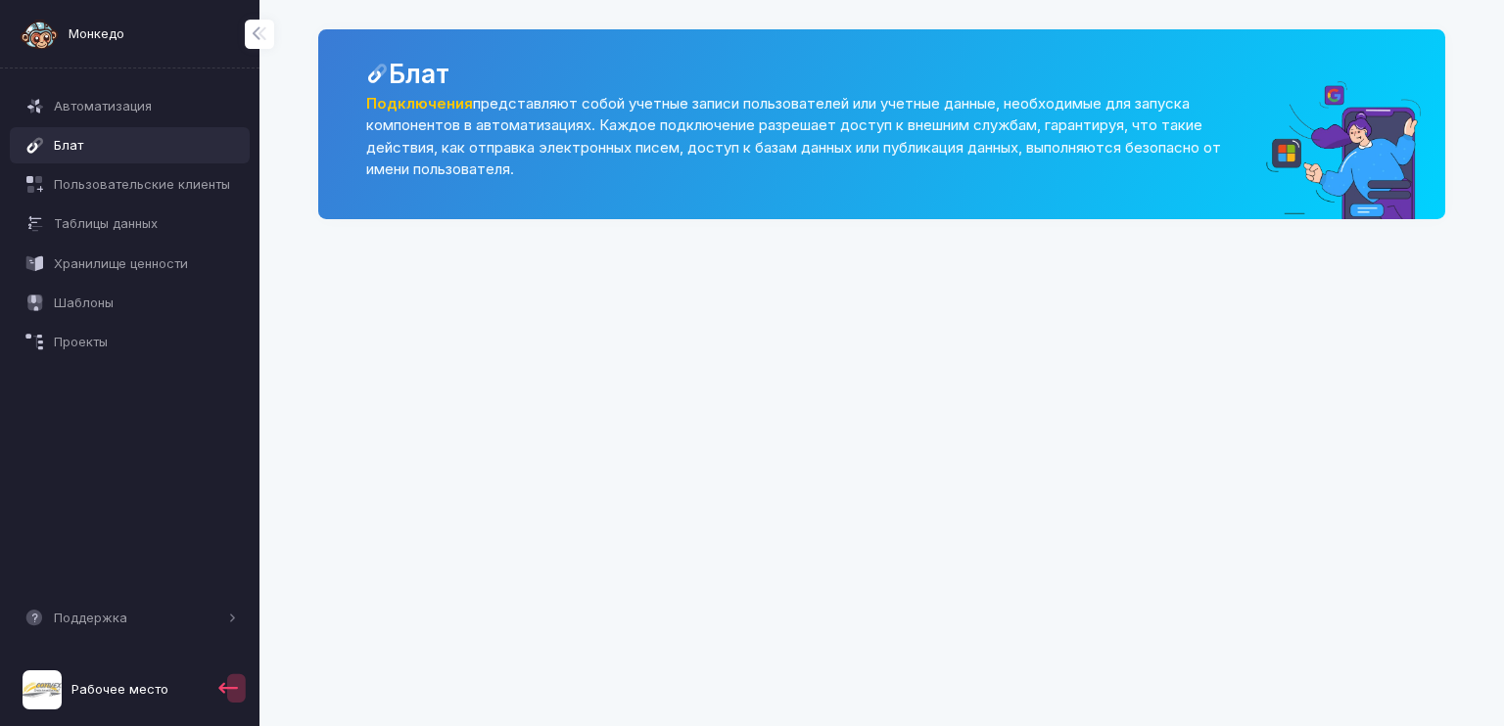
click at [384, 99] on link "Подключения" at bounding box center [419, 104] width 107 height 18
